Goal: Task Accomplishment & Management: Use online tool/utility

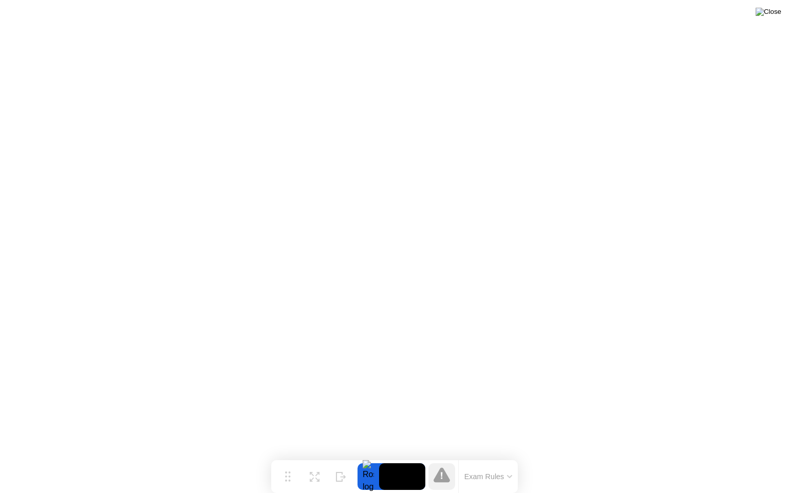
click at [778, 10] on img at bounding box center [769, 12] width 26 height 8
click at [336, 482] on div "Hide" at bounding box center [341, 485] width 11 height 6
click at [752, 475] on icon at bounding box center [750, 473] width 6 height 9
click at [8, 10] on button "End Proctoring Session" at bounding box center [4, 8] width 8 height 3
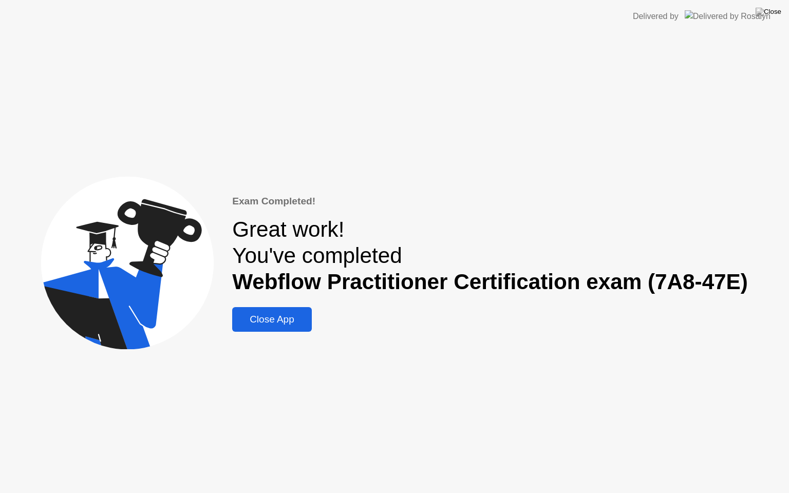
click at [282, 320] on div "Close App" at bounding box center [271, 319] width 73 height 11
